Goal: Find specific page/section: Find specific page/section

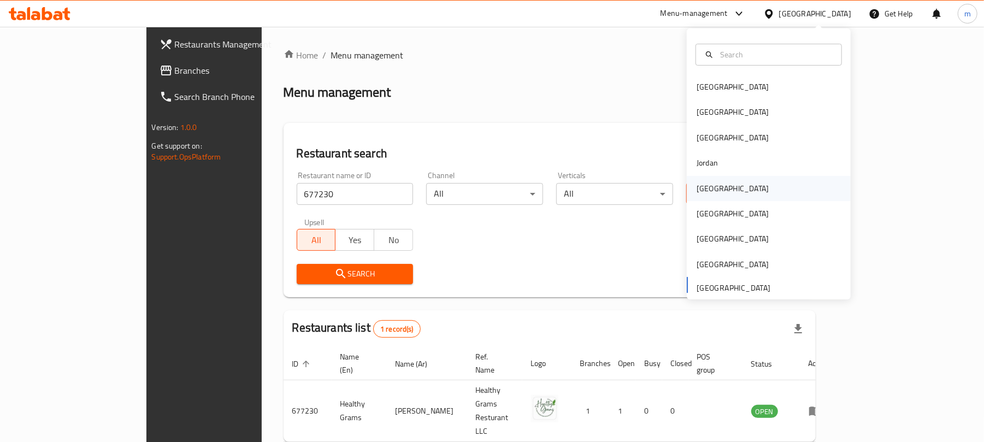
click at [711, 187] on div "[GEOGRAPHIC_DATA]" at bounding box center [733, 188] width 90 height 25
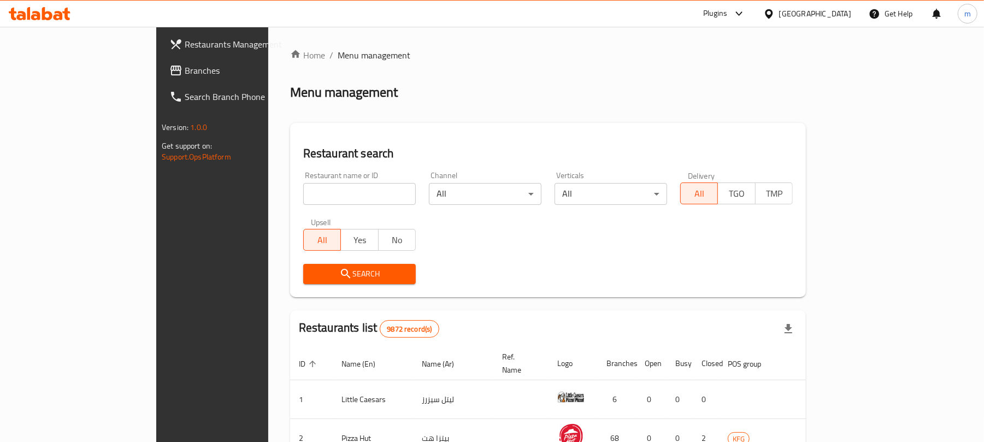
drag, startPoint x: 57, startPoint y: 67, endPoint x: 11, endPoint y: 71, distance: 45.5
click at [185, 67] on span "Branches" at bounding box center [248, 70] width 127 height 13
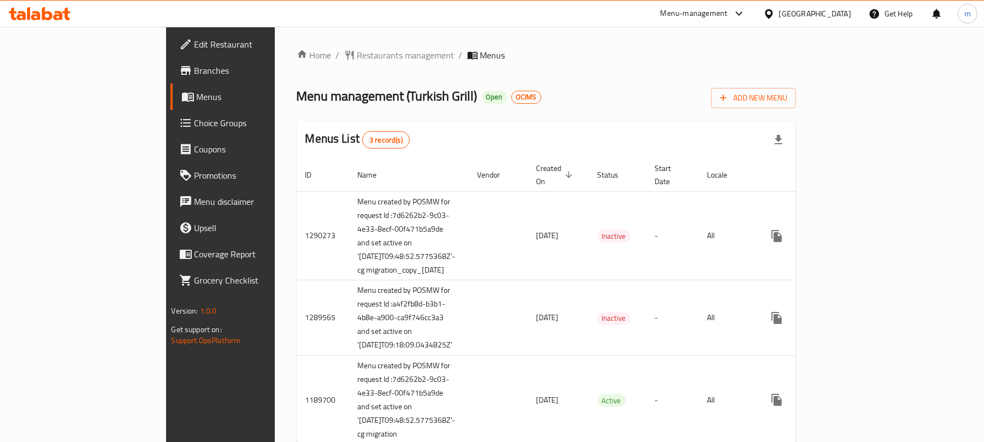
click at [299, 44] on div "Home / Restaurants management / Menus Menu management ( Turkish Grill ) Open OC…" at bounding box center [547, 251] width 544 height 448
click at [357, 51] on span "Restaurants management" at bounding box center [405, 55] width 97 height 13
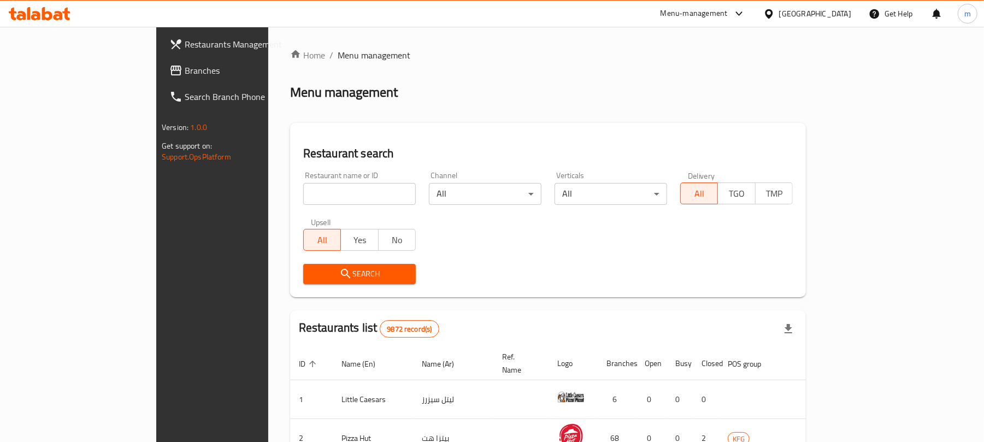
click at [297, 206] on div "Restaurant name or ID Restaurant name or ID" at bounding box center [360, 188] width 126 height 46
click at [303, 199] on input "search" at bounding box center [359, 194] width 113 height 22
paste input "172"
type input "172"
click button "Search" at bounding box center [359, 274] width 113 height 20
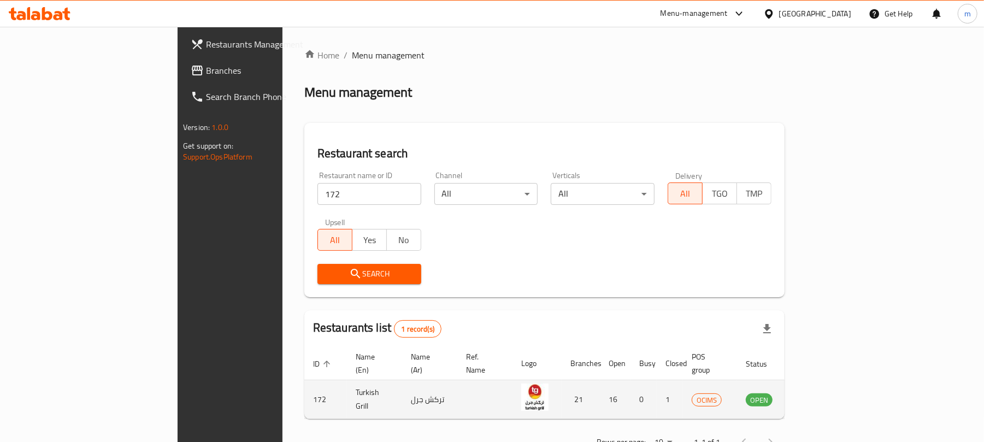
click at [816, 395] on icon "enhanced table" at bounding box center [810, 399] width 12 height 9
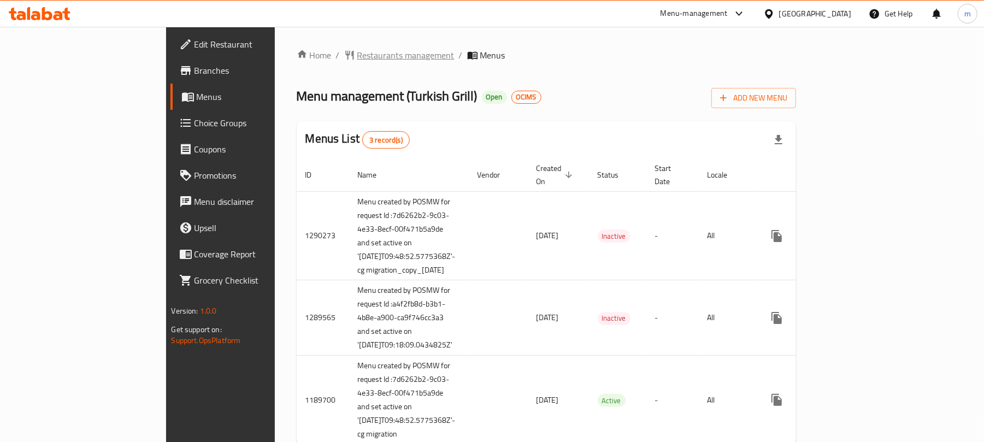
click at [357, 58] on span "Restaurants management" at bounding box center [405, 55] width 97 height 13
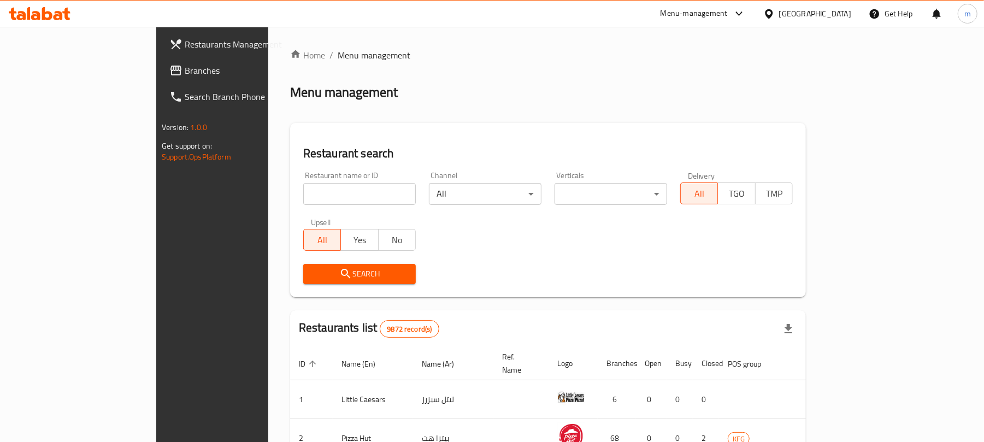
click at [303, 200] on input "search" at bounding box center [359, 194] width 113 height 22
paste input "172"
type input "172"
click button "Search" at bounding box center [359, 274] width 113 height 20
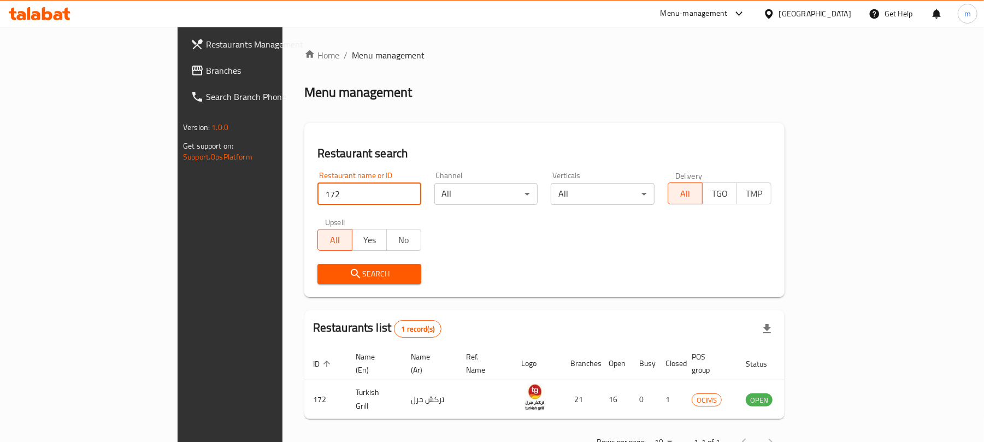
click at [830, 17] on div "[GEOGRAPHIC_DATA]" at bounding box center [815, 14] width 72 height 12
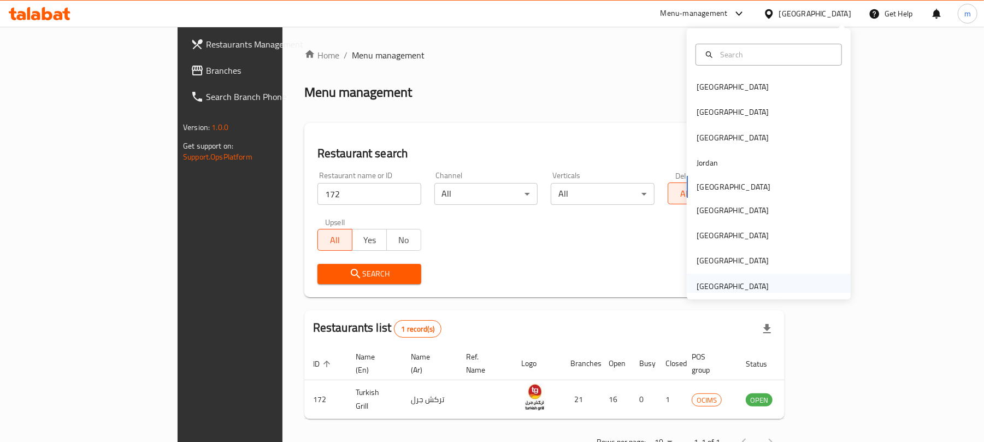
click at [737, 287] on div "[GEOGRAPHIC_DATA]" at bounding box center [732, 286] width 72 height 12
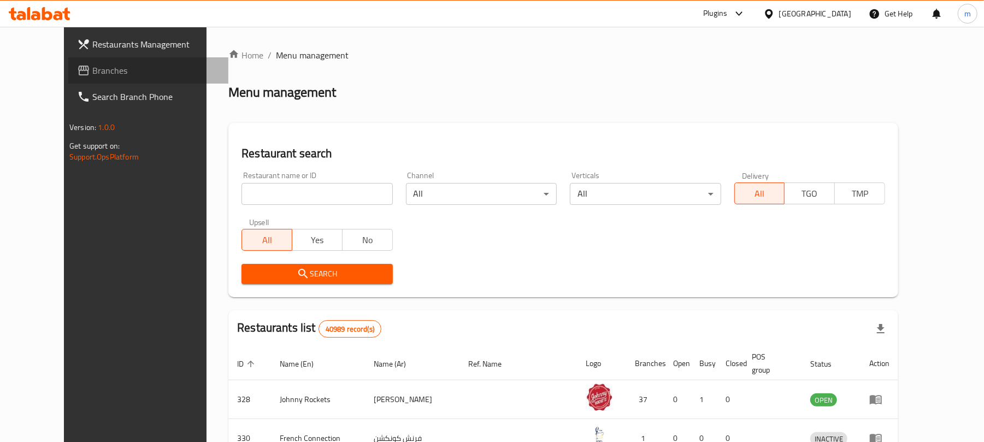
click at [92, 77] on span "Branches" at bounding box center [155, 70] width 127 height 13
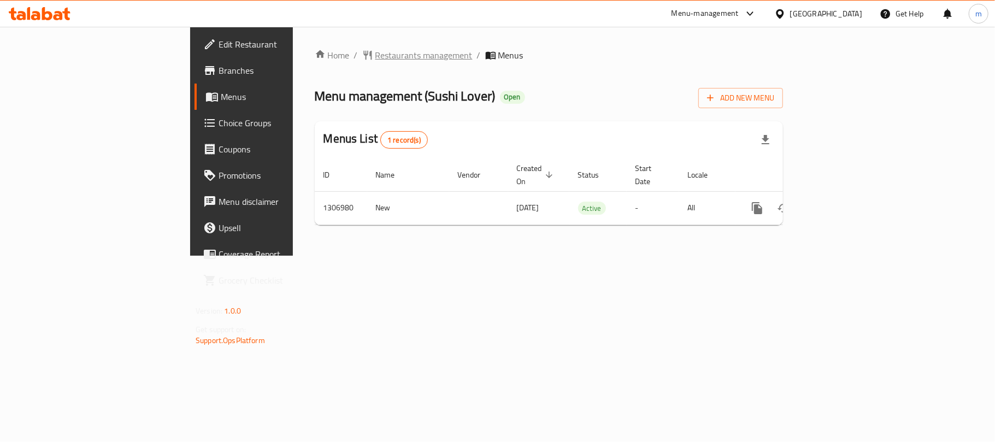
click at [375, 60] on span "Restaurants management" at bounding box center [423, 55] width 97 height 13
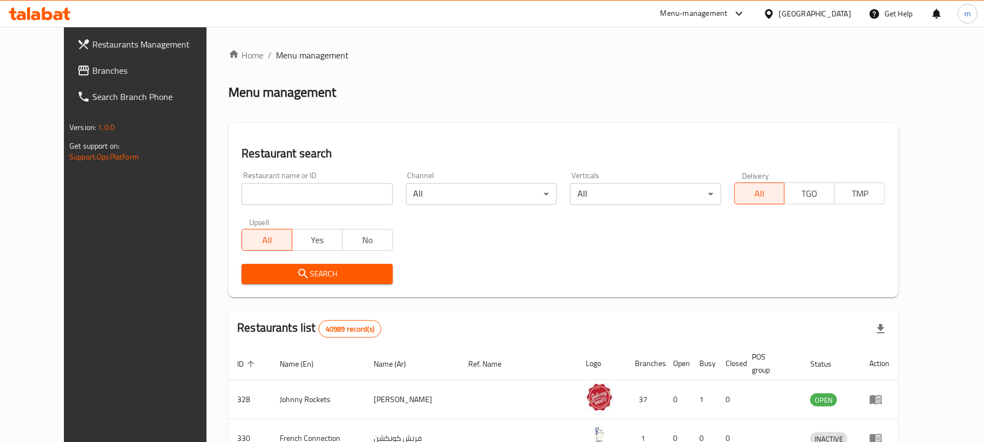
click at [331, 193] on input "search" at bounding box center [316, 194] width 151 height 22
paste input "704257"
type input "704257"
click at [320, 274] on span "Search" at bounding box center [316, 274] width 133 height 14
